Goal: Communication & Community: Connect with others

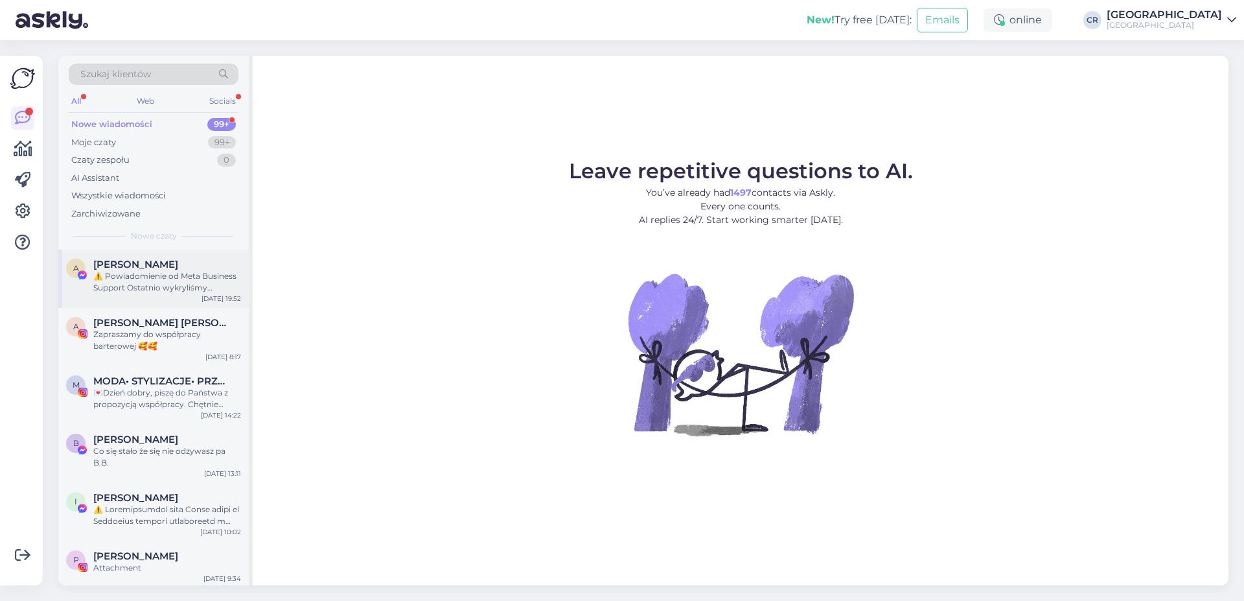
click at [141, 264] on span "[PERSON_NAME]" at bounding box center [135, 265] width 85 height 12
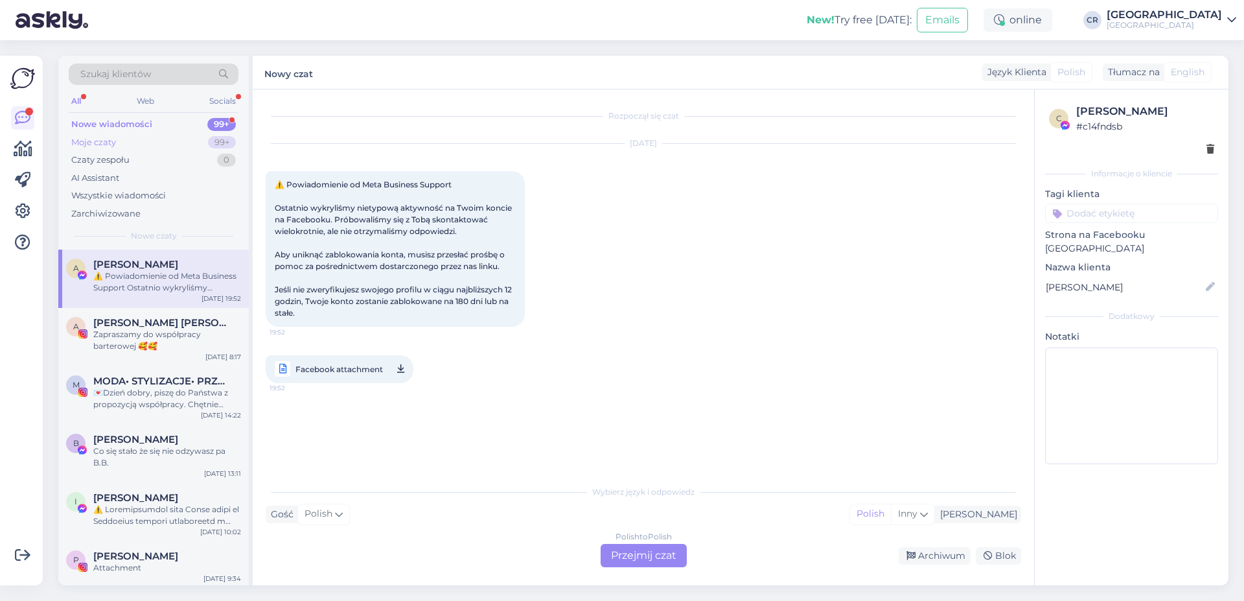
click at [148, 145] on div "Moje czaty 99+" at bounding box center [154, 142] width 170 height 18
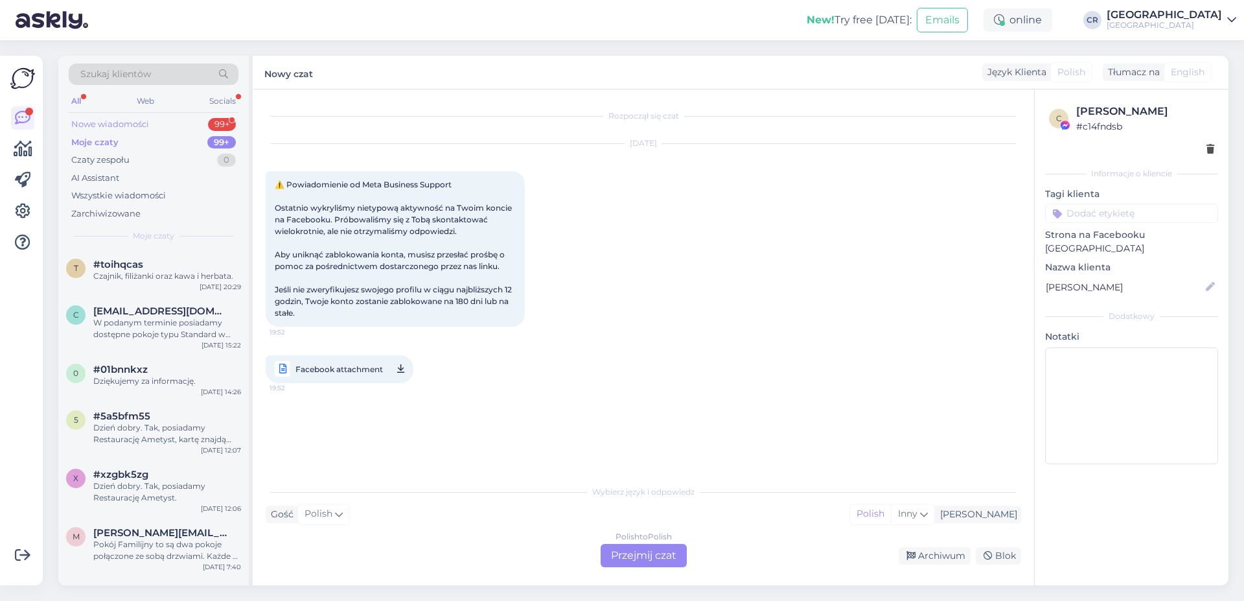
click at [157, 124] on div "Nowe wiadomości 99+" at bounding box center [154, 124] width 170 height 18
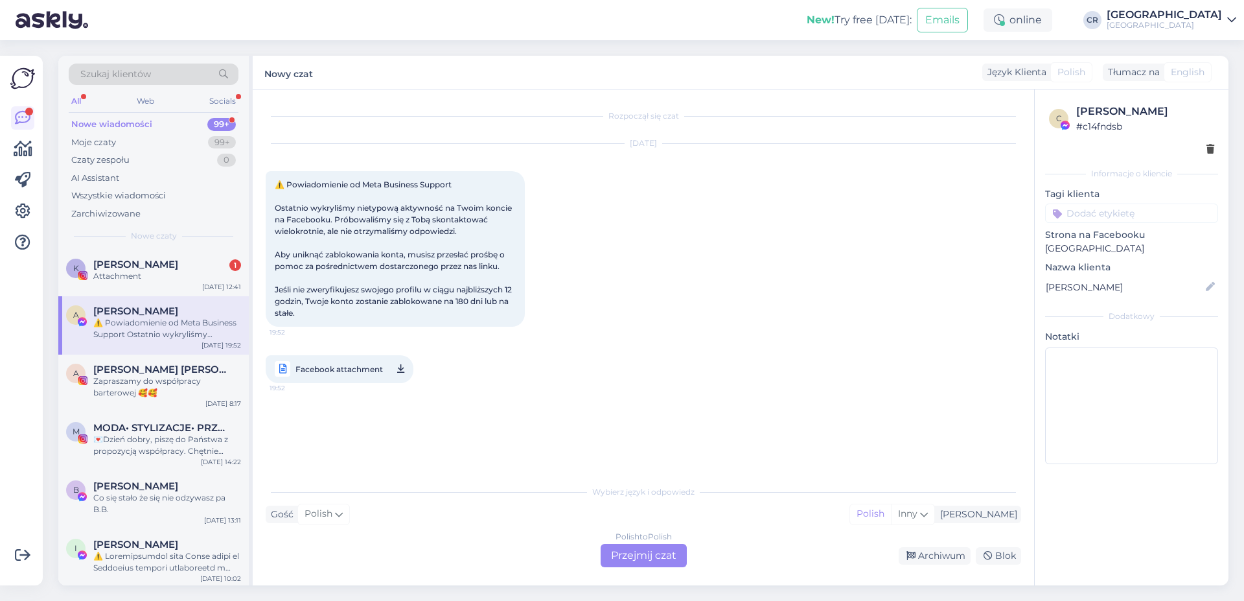
click at [84, 101] on div "All Web Socials" at bounding box center [154, 103] width 170 height 20
click at [214, 104] on div "Socials" at bounding box center [223, 101] width 32 height 17
click at [113, 261] on span "[PERSON_NAME]" at bounding box center [135, 265] width 85 height 12
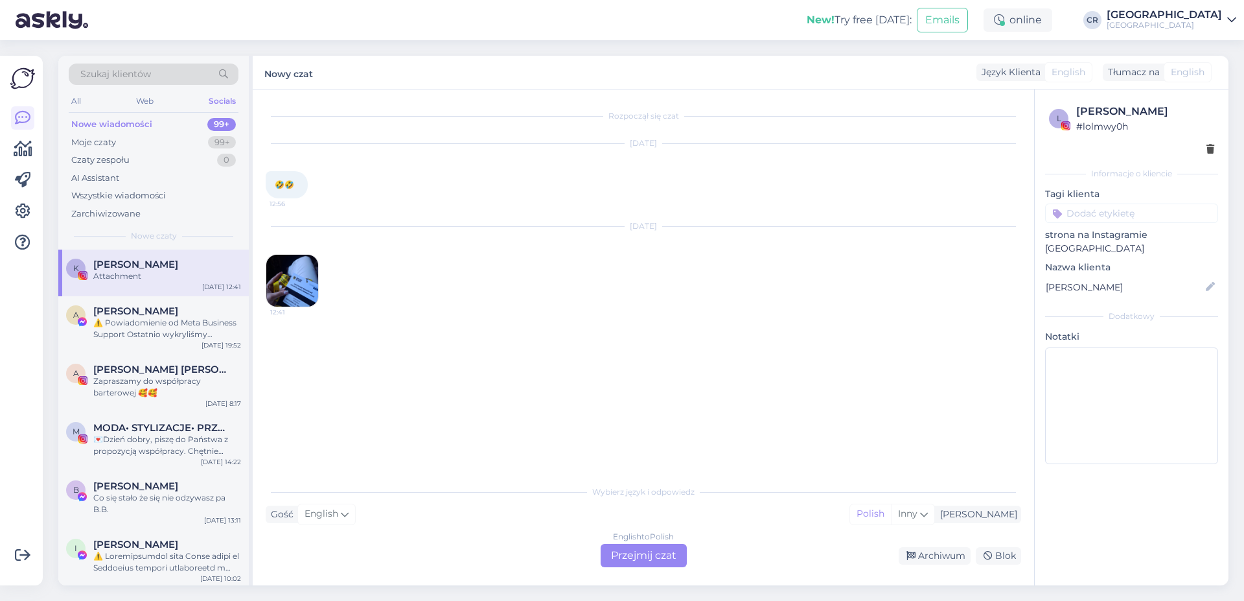
click at [281, 272] on img at bounding box center [292, 281] width 52 height 52
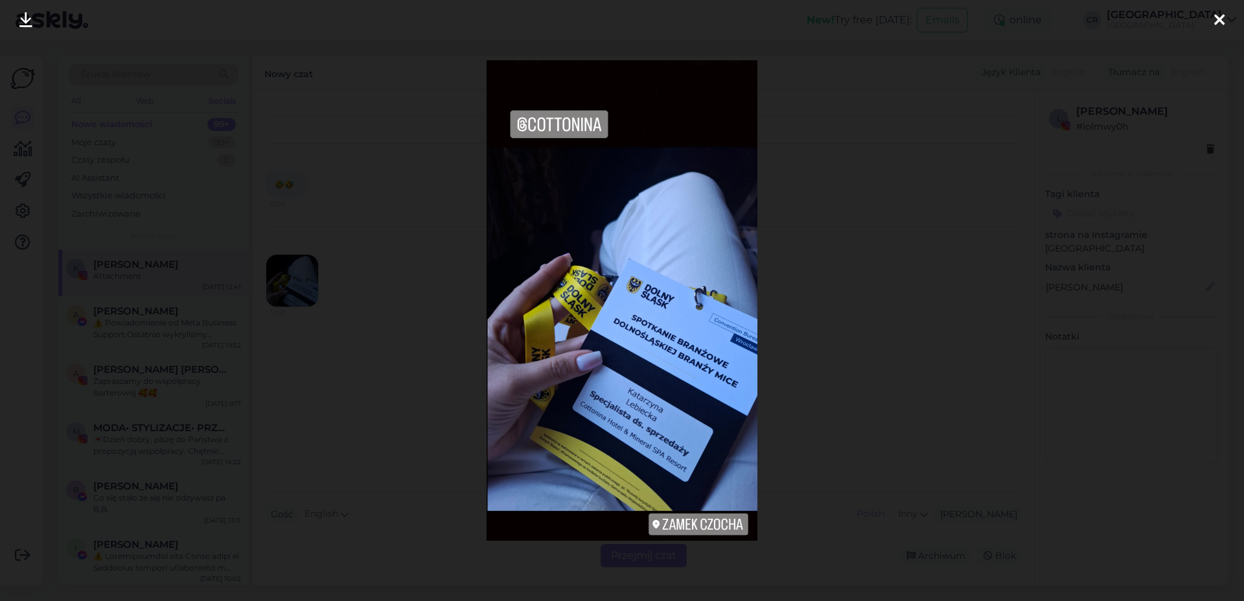
click at [1228, 19] on div at bounding box center [1220, 20] width 26 height 41
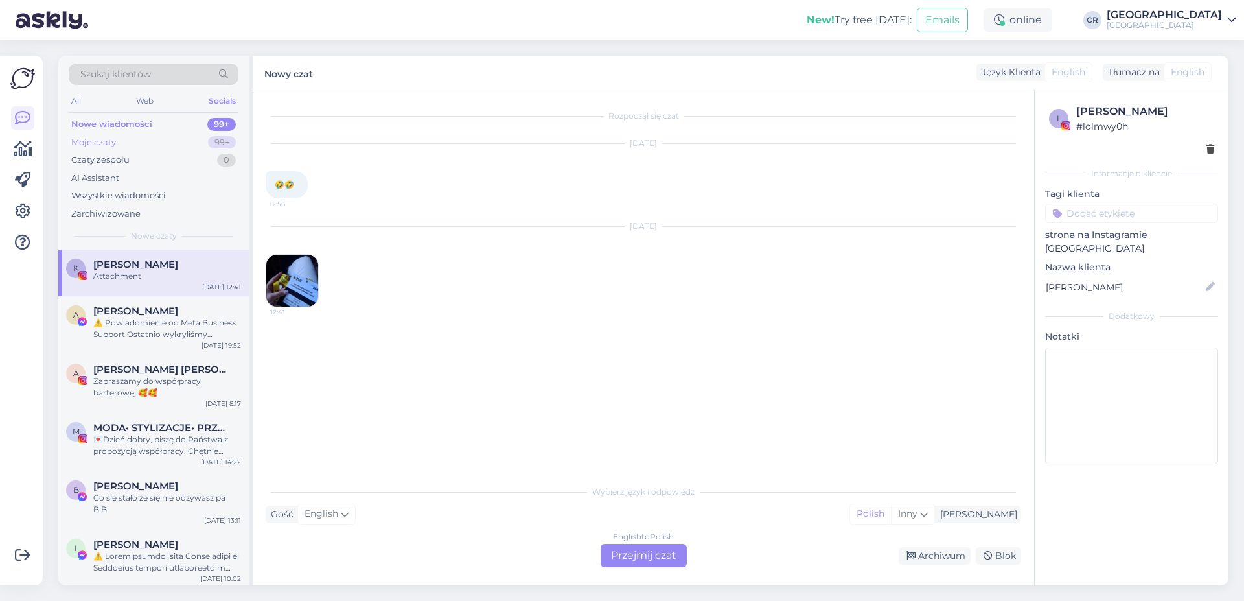
click at [119, 135] on div "Moje czaty 99+" at bounding box center [154, 142] width 170 height 18
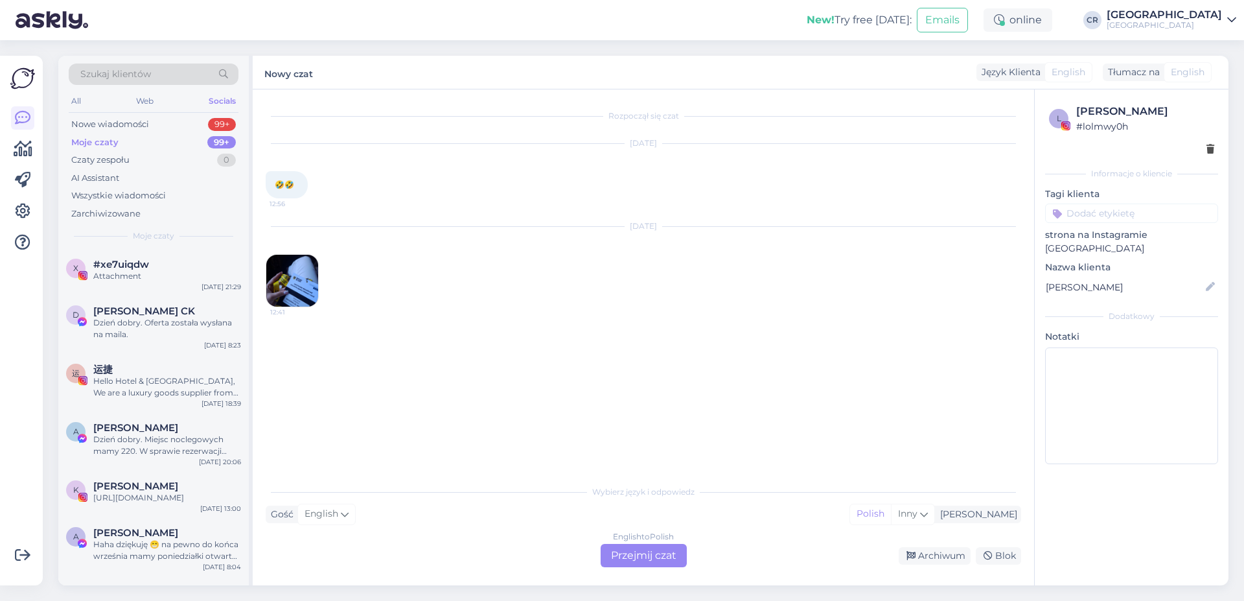
click at [293, 280] on img at bounding box center [292, 281] width 52 height 52
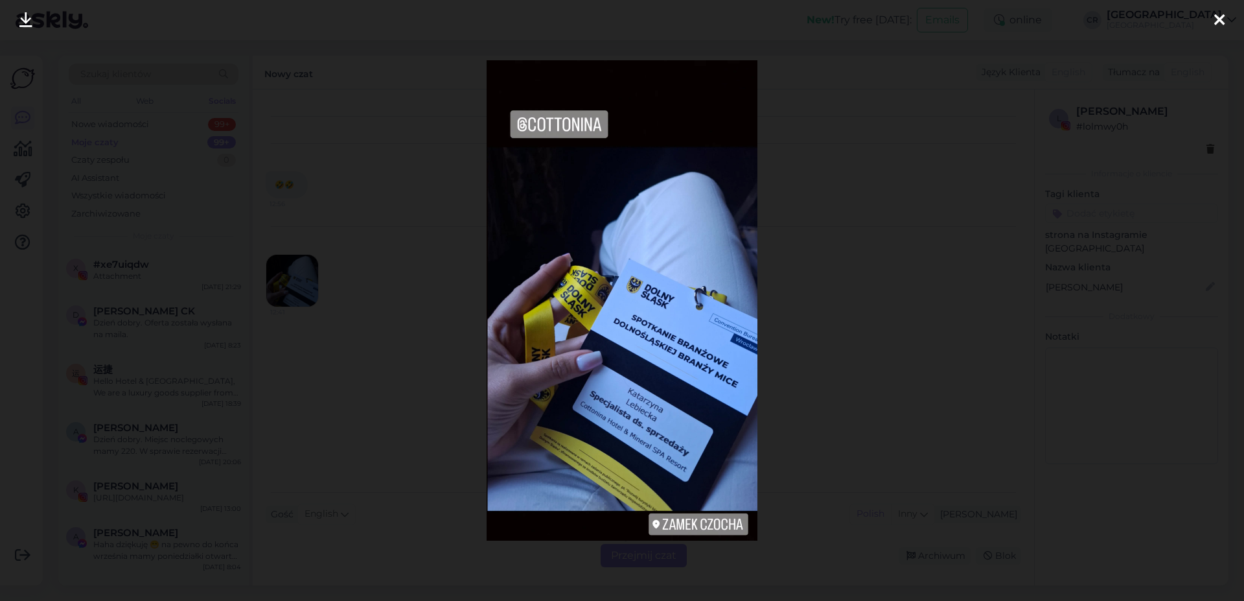
click at [1218, 28] on icon at bounding box center [1219, 20] width 10 height 17
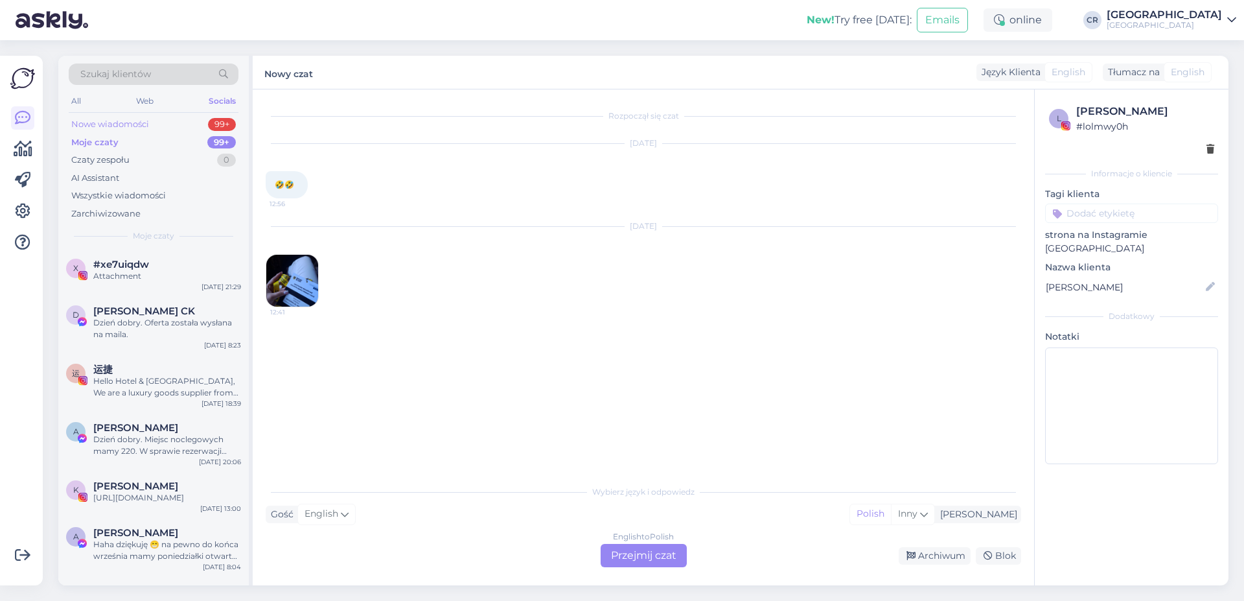
click at [146, 124] on div "Nowe wiadomości" at bounding box center [110, 124] width 78 height 13
